Goal: Task Accomplishment & Management: Manage account settings

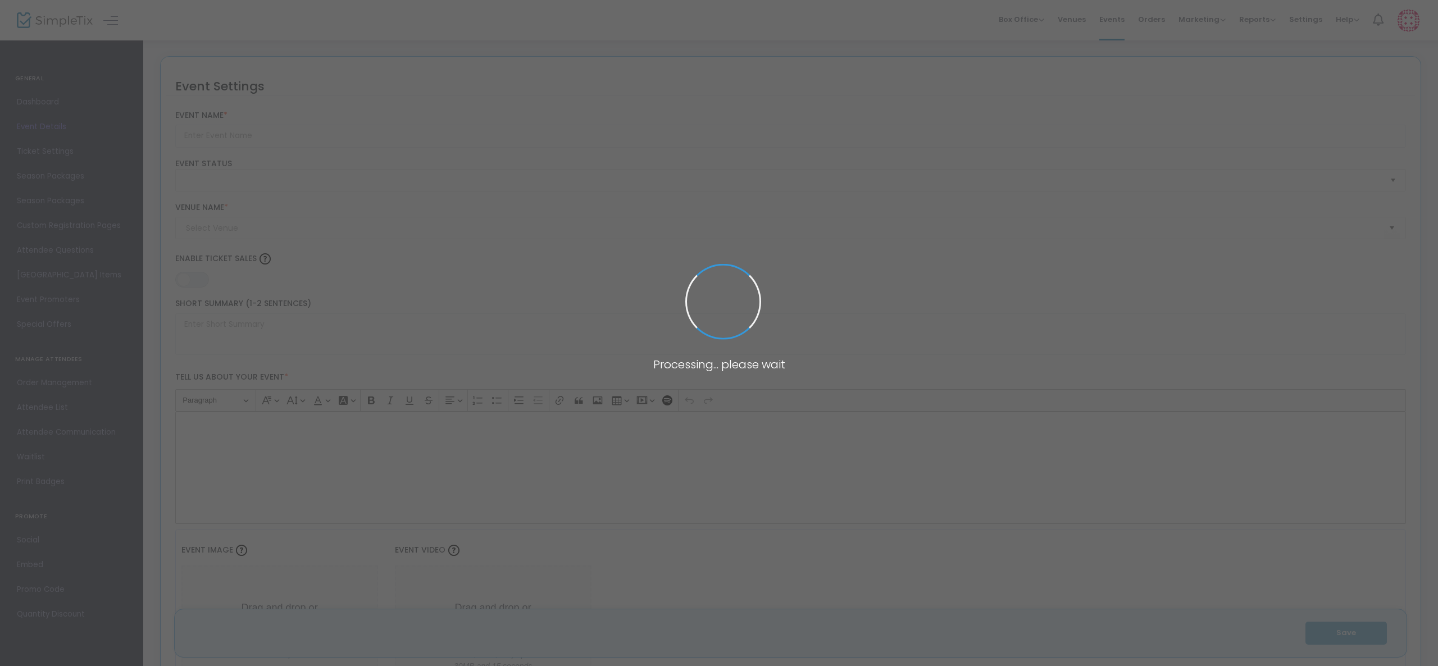
type input "NterNow Happy Hour - [GEOGRAPHIC_DATA] Digital Marketing Summit"
type textarea "[PERSON_NAME] is hosting an invite-only, fun happy hour for teams who fly in ea…"
type input "Register Now"
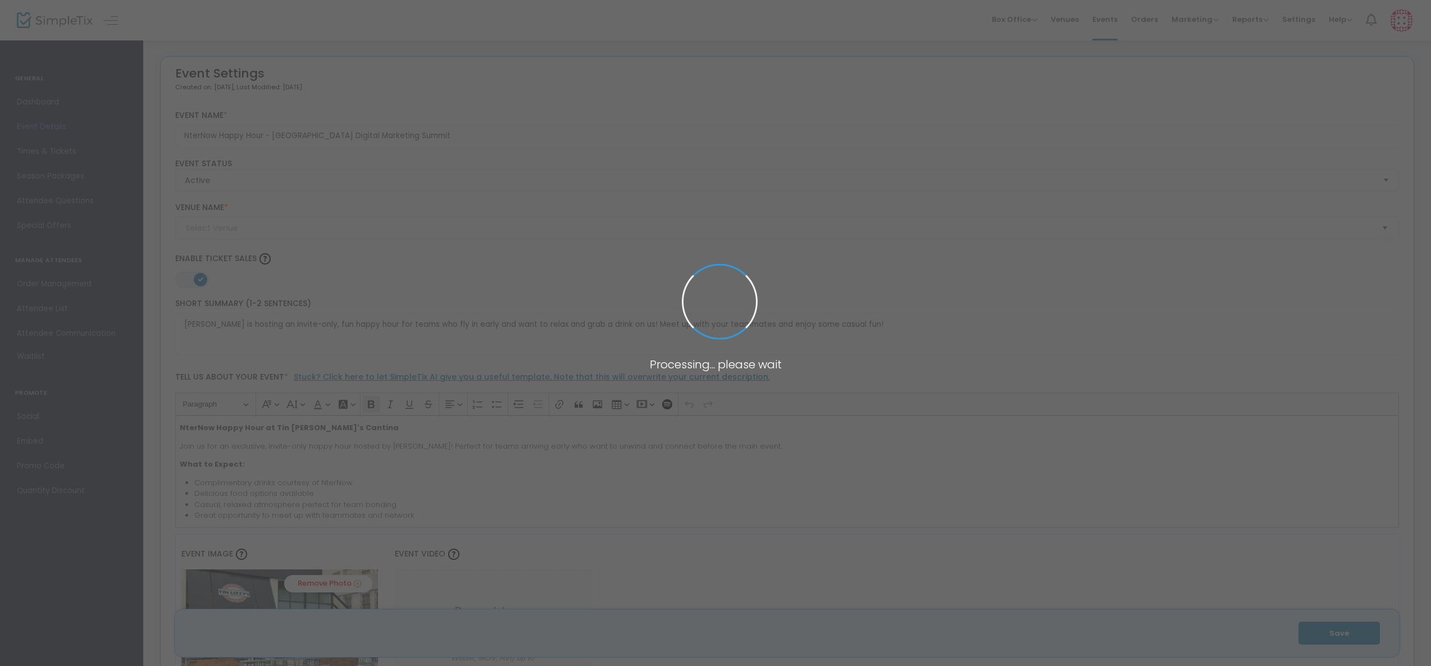
type input "Tin [PERSON_NAME]'s Cantina ([PERSON_NAME])"
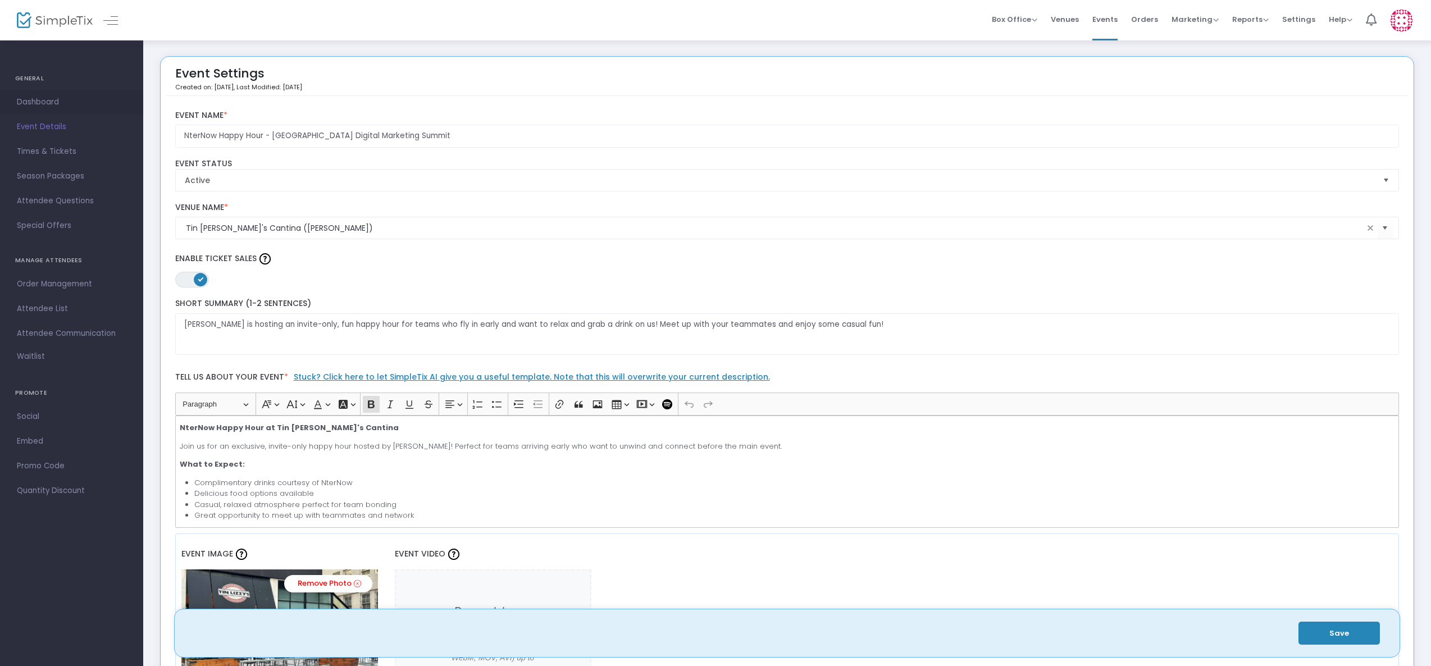
click at [35, 104] on span "Dashboard" at bounding box center [72, 102] width 110 height 15
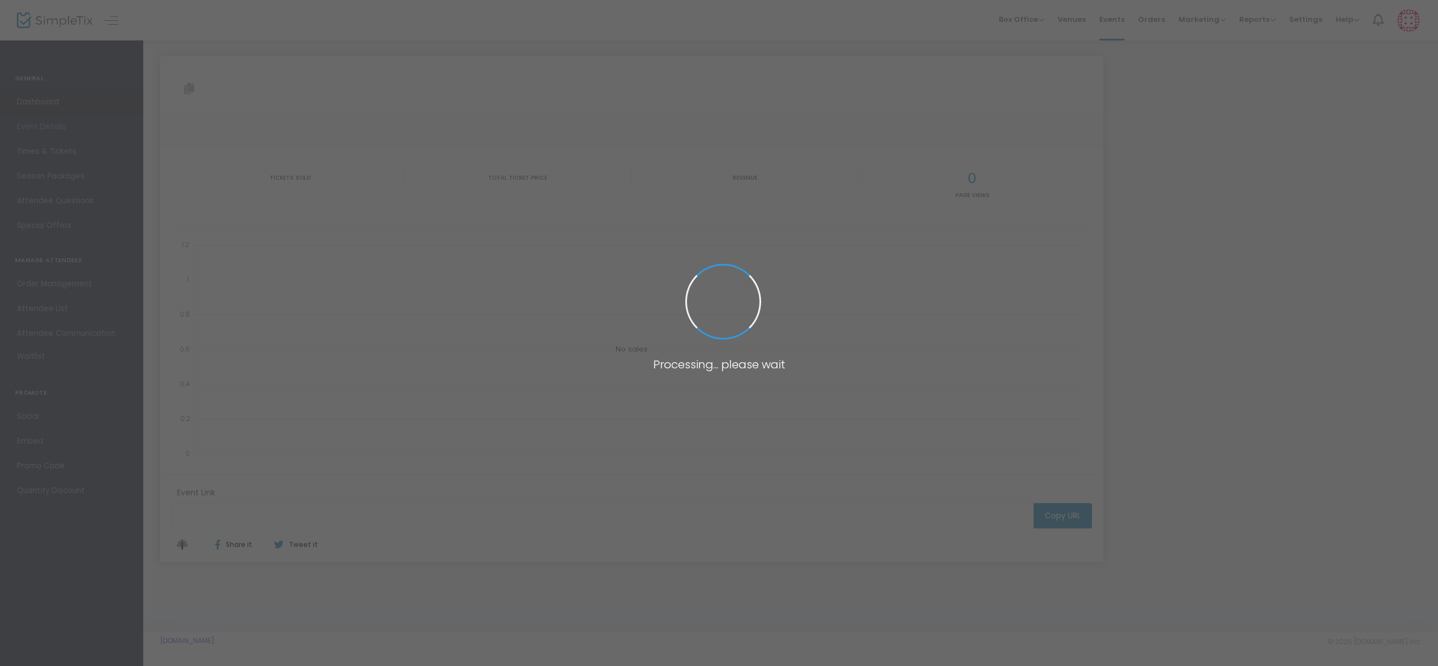
type input "[URL][DOMAIN_NAME]"
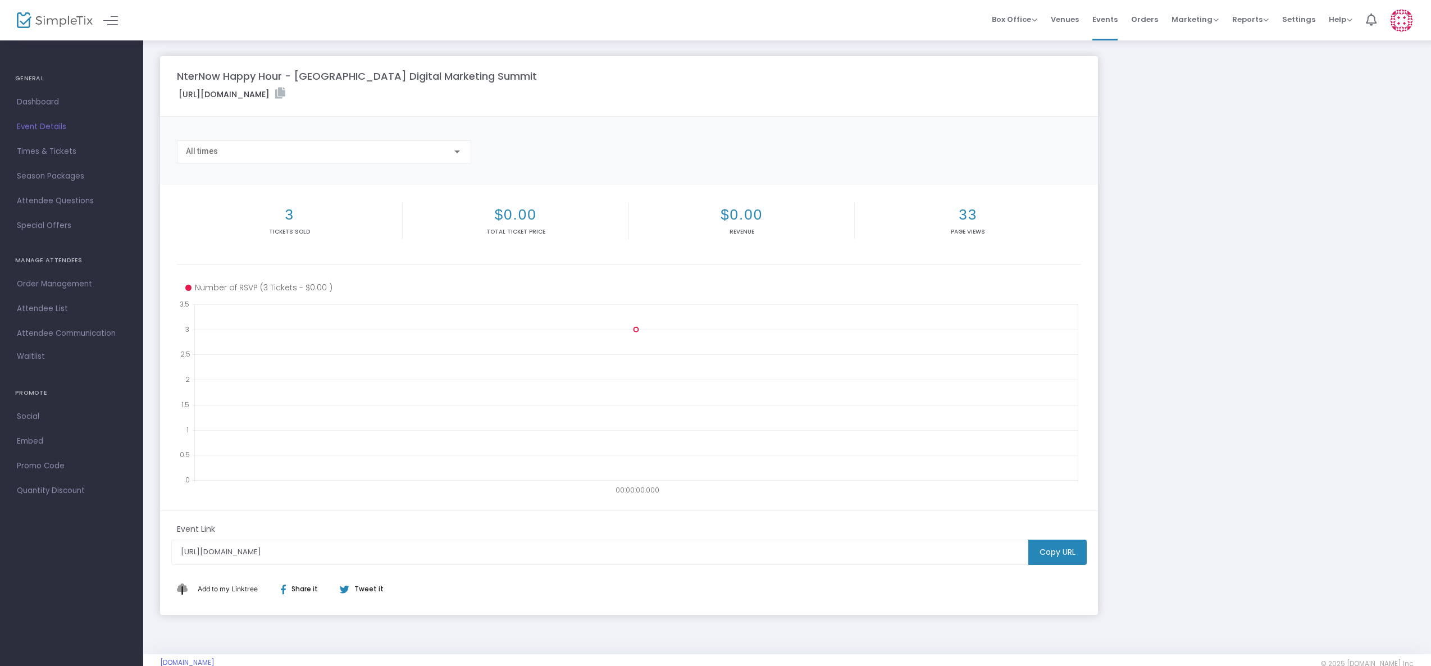
click at [288, 221] on h2 "3" at bounding box center [289, 214] width 221 height 17
click at [964, 214] on h2 "33" at bounding box center [967, 214] width 221 height 17
click at [65, 313] on span "Attendee List" at bounding box center [72, 309] width 110 height 15
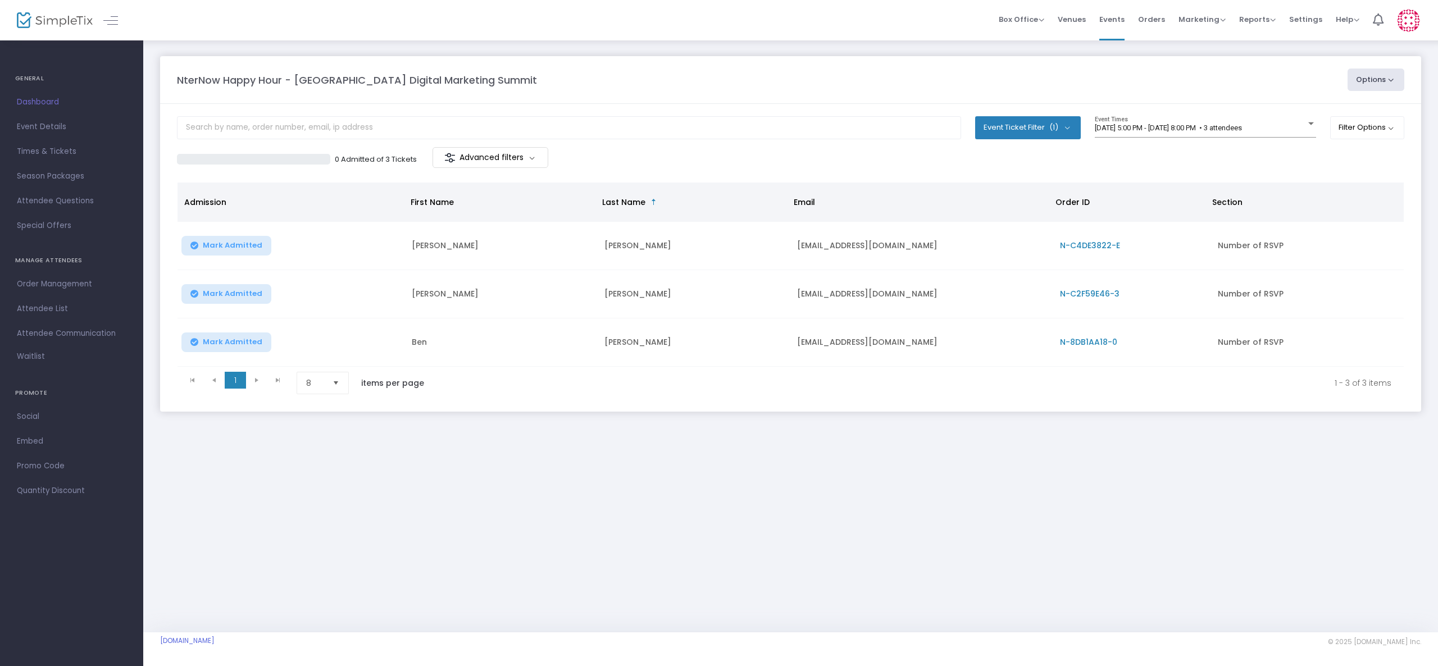
click at [616, 22] on div "Box Office Sell Tickets Bookings Sell Season Pass Venues Memberships Events Ord…" at bounding box center [790, 20] width 1295 height 40
click at [73, 127] on span "Event Details" at bounding box center [72, 127] width 110 height 15
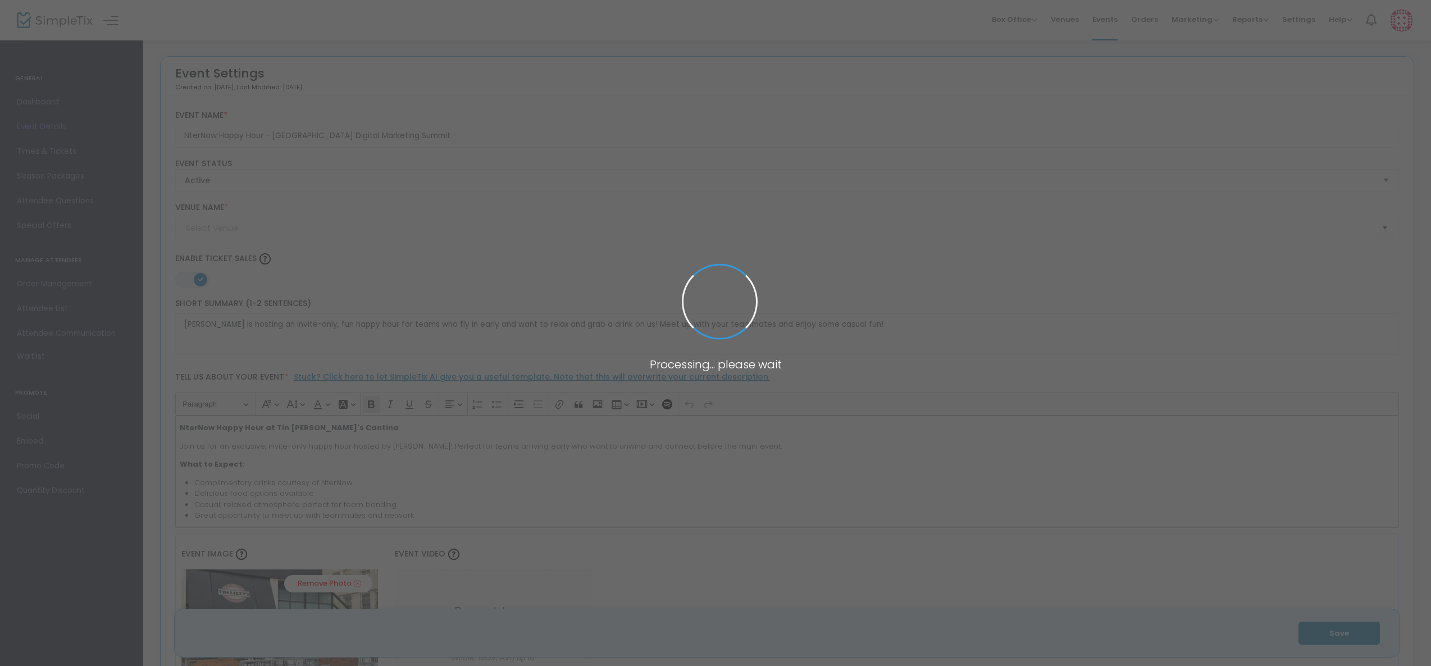
type input "Tin [PERSON_NAME]'s Cantina ([PERSON_NAME])"
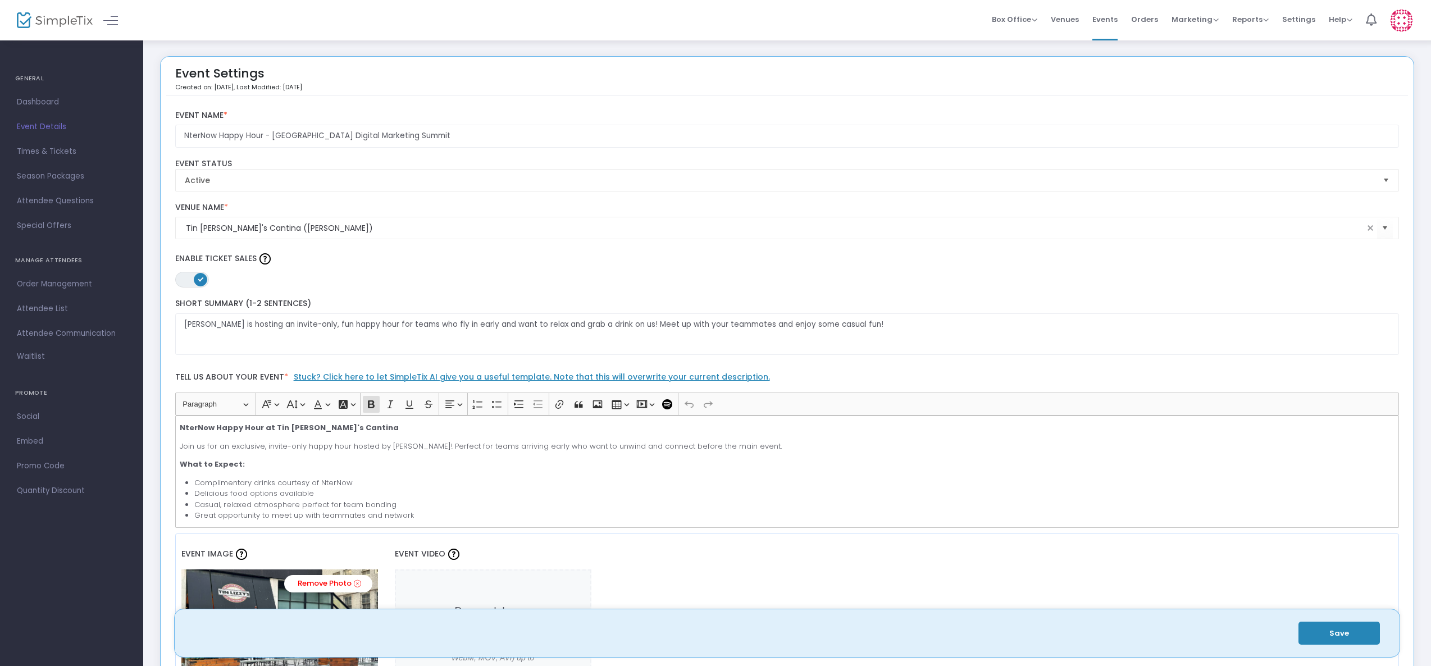
click at [59, 104] on span "Dashboard" at bounding box center [72, 102] width 110 height 15
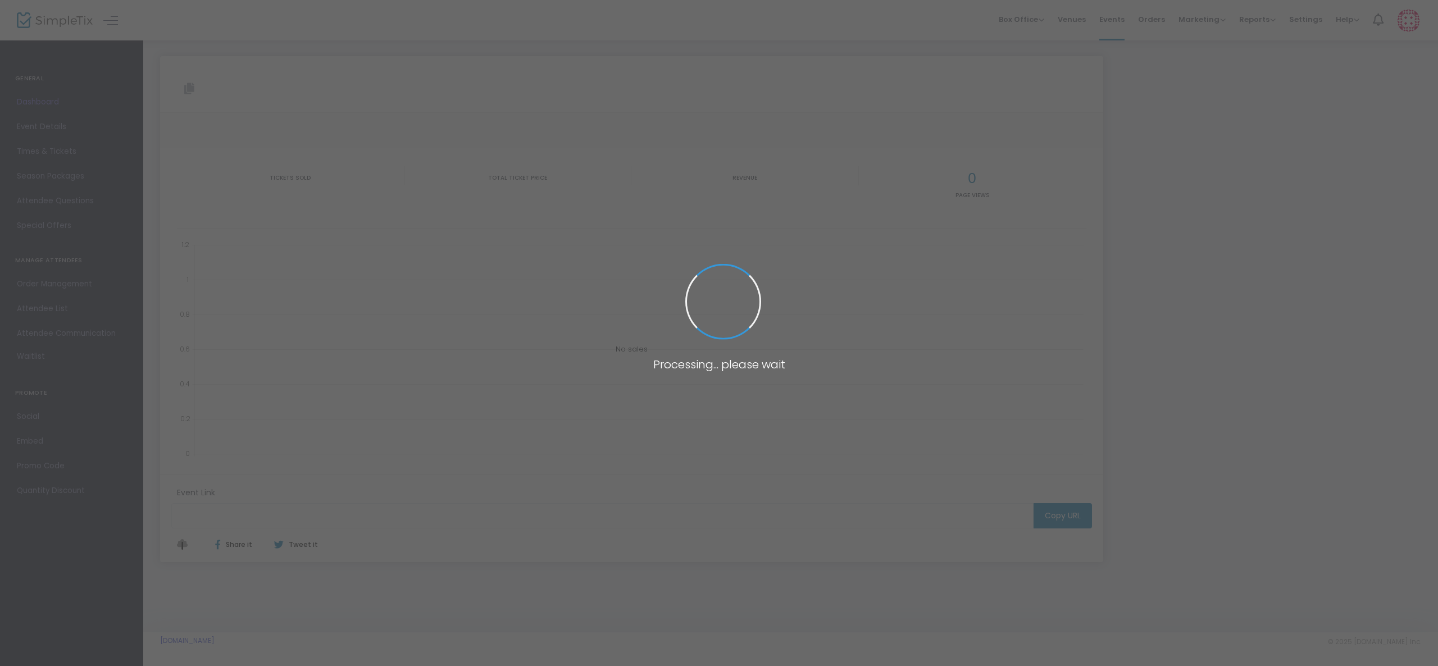
type input "[URL][DOMAIN_NAME]"
